Goal: Find specific page/section: Find specific page/section

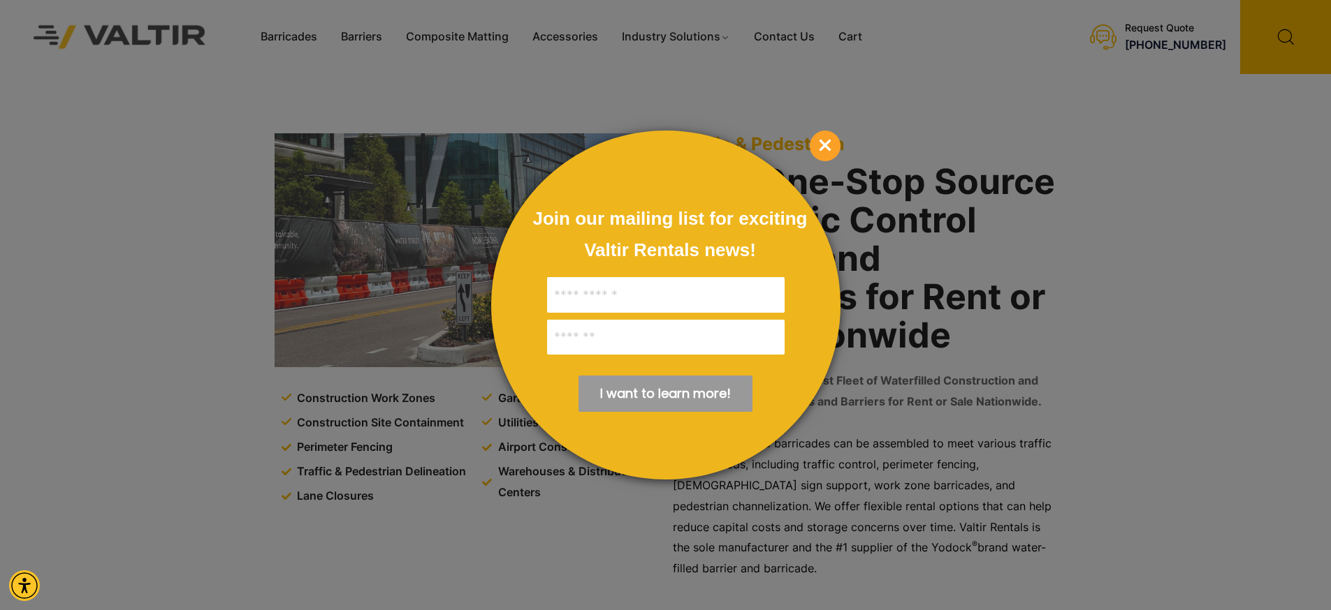
click at [827, 160] on span "×" at bounding box center [825, 146] width 31 height 31
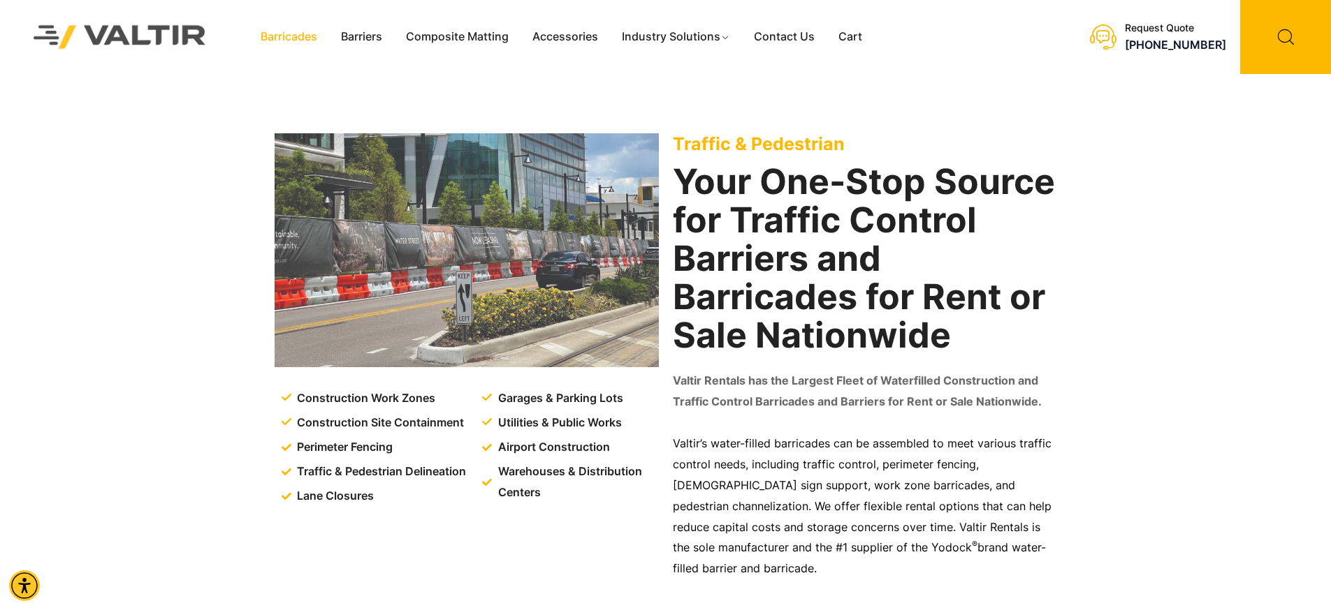
click at [298, 36] on link "Barricades" at bounding box center [289, 37] width 80 height 21
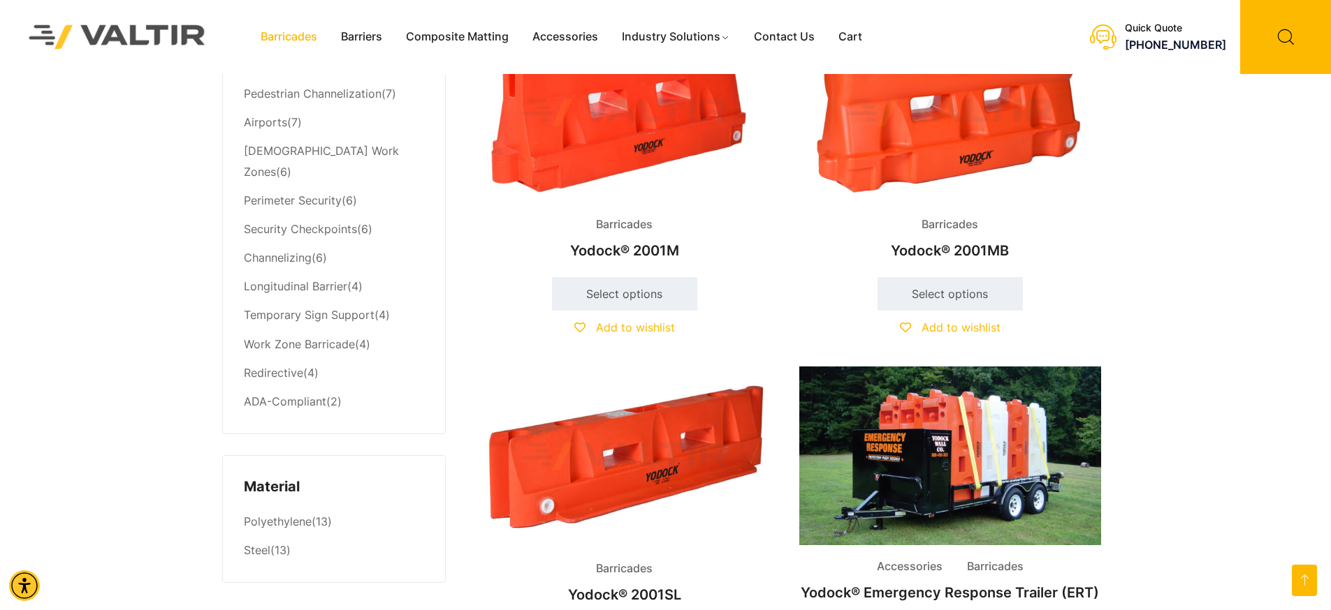
scroll to position [636, 0]
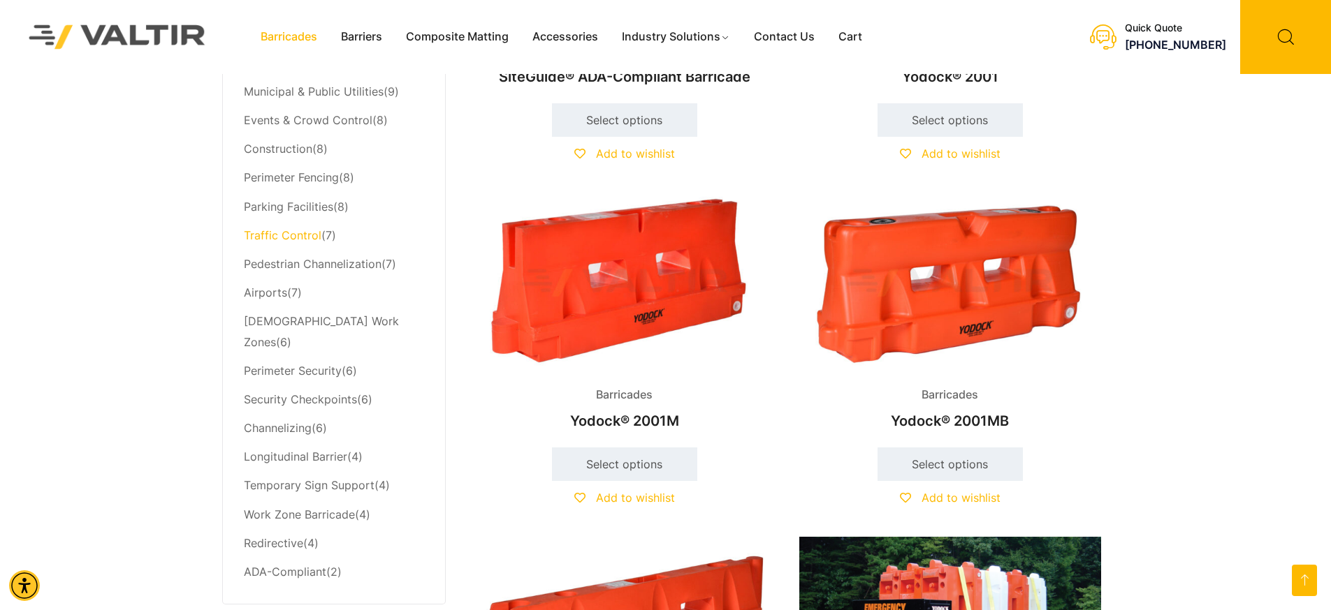
click at [305, 237] on link "Traffic Control" at bounding box center [283, 235] width 78 height 14
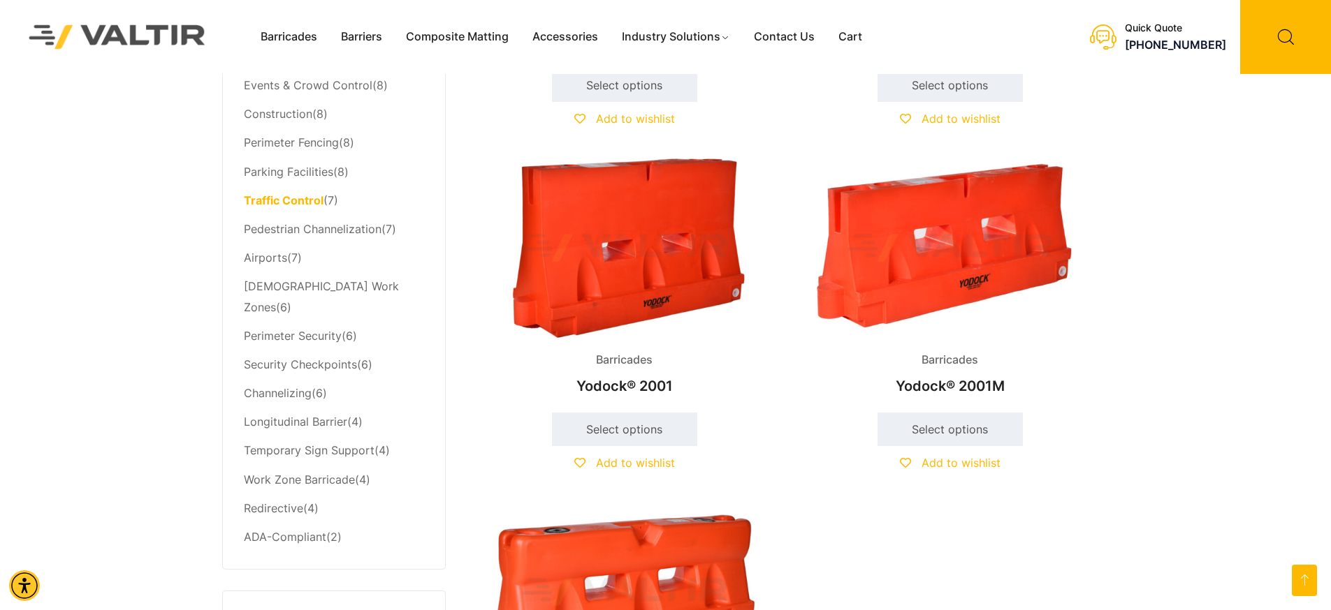
scroll to position [66, 0]
